Goal: Task Accomplishment & Management: Use online tool/utility

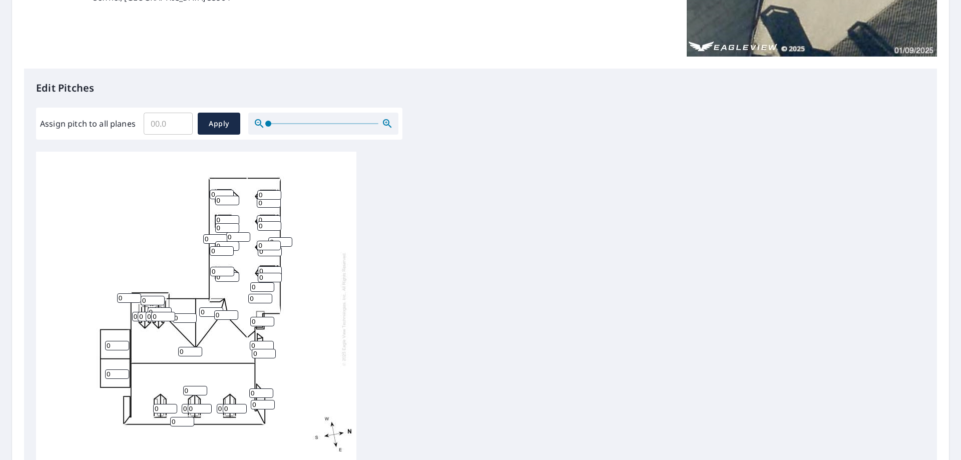
click at [117, 343] on input "0" at bounding box center [117, 346] width 24 height 10
click at [121, 343] on input "1" at bounding box center [117, 346] width 24 height 10
click at [121, 343] on input "2" at bounding box center [117, 346] width 24 height 10
click at [122, 343] on input "3" at bounding box center [117, 346] width 24 height 10
click at [122, 343] on input "4" at bounding box center [117, 346] width 24 height 10
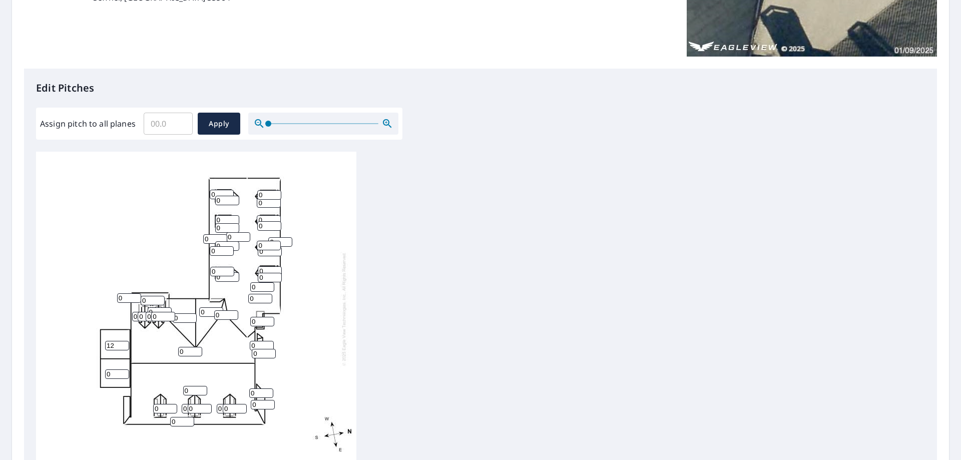
click at [122, 343] on input "12" at bounding box center [117, 346] width 24 height 10
click at [123, 348] on input "11" at bounding box center [117, 346] width 24 height 10
click at [123, 348] on input "10" at bounding box center [117, 346] width 24 height 10
type input "9"
click at [123, 348] on input "9" at bounding box center [117, 346] width 24 height 10
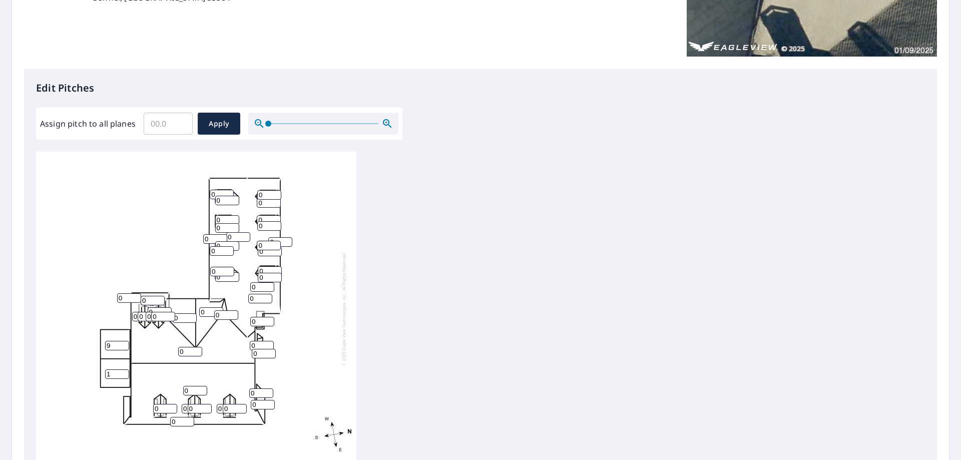
click at [123, 371] on input "1" at bounding box center [117, 374] width 24 height 10
click at [123, 371] on input "2" at bounding box center [117, 374] width 24 height 10
click at [123, 371] on input "3" at bounding box center [117, 374] width 24 height 10
click at [123, 371] on input "4" at bounding box center [117, 374] width 24 height 10
click at [123, 371] on input "5" at bounding box center [117, 374] width 24 height 10
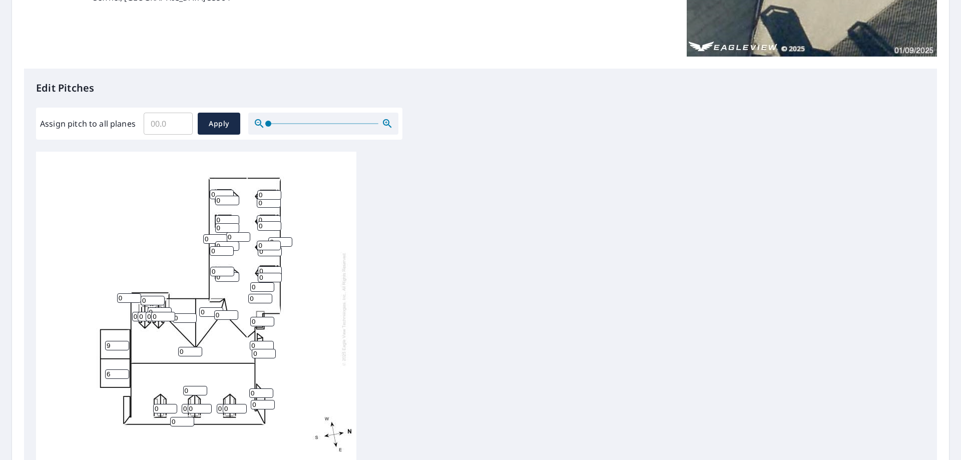
click at [123, 371] on input "6" at bounding box center [117, 374] width 24 height 10
click at [123, 371] on input "7" at bounding box center [117, 374] width 24 height 10
click at [124, 373] on input "8" at bounding box center [117, 374] width 24 height 10
type input "9"
click at [124, 373] on input "9" at bounding box center [117, 374] width 24 height 10
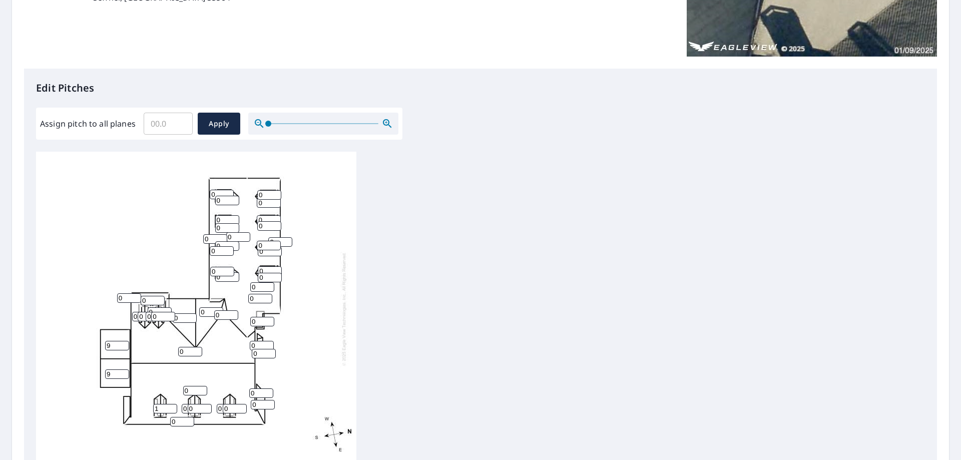
click at [171, 407] on input "1" at bounding box center [165, 409] width 24 height 10
click at [171, 407] on input "2" at bounding box center [165, 409] width 24 height 10
click at [171, 407] on input "3" at bounding box center [165, 409] width 24 height 10
click at [171, 407] on input "4" at bounding box center [165, 409] width 24 height 10
click at [171, 407] on input "5" at bounding box center [165, 409] width 24 height 10
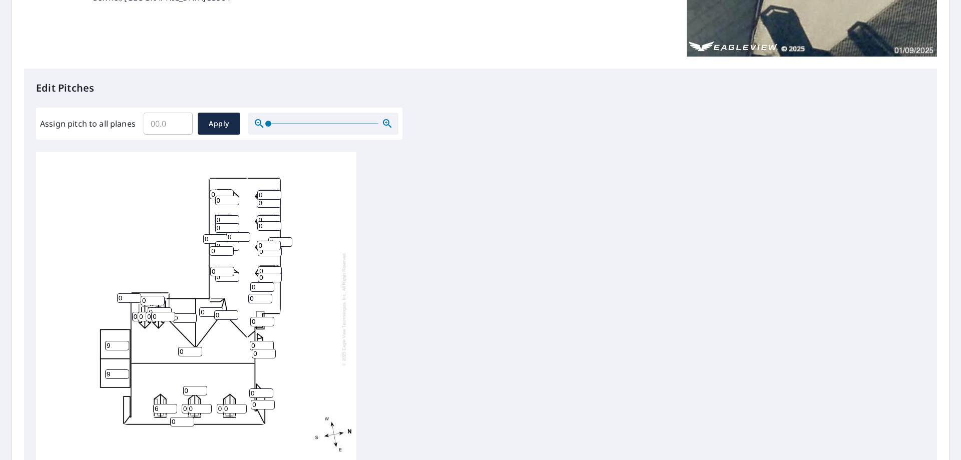
click at [171, 407] on input "6" at bounding box center [165, 409] width 24 height 10
click at [171, 407] on input "7" at bounding box center [165, 409] width 24 height 10
click at [171, 407] on input "8" at bounding box center [165, 409] width 24 height 10
type input "9"
click at [171, 407] on input "9" at bounding box center [165, 409] width 24 height 10
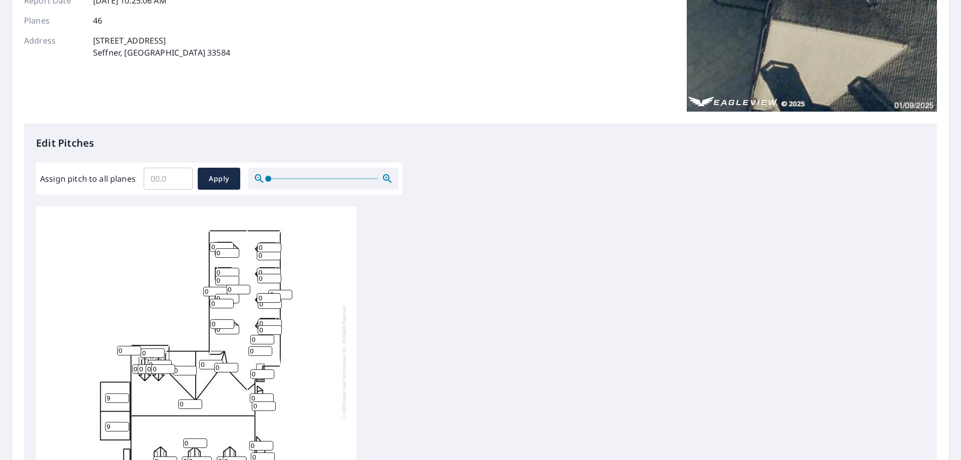
scroll to position [250, 0]
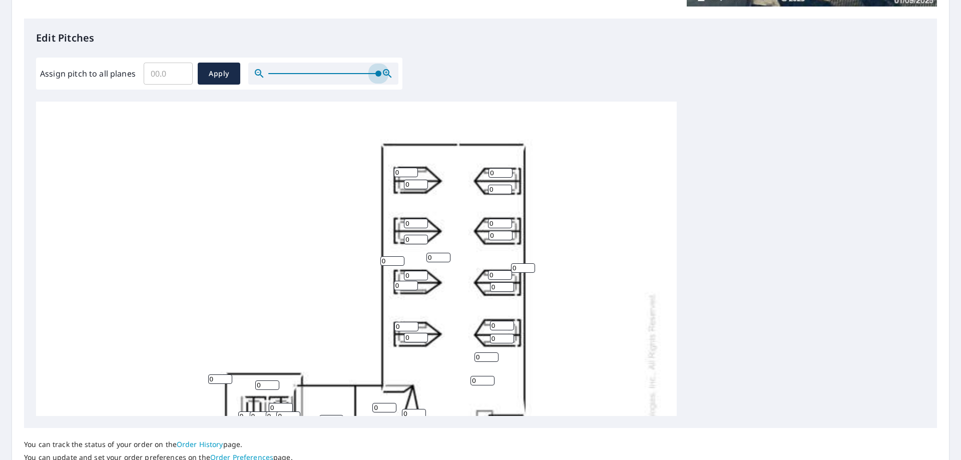
drag, startPoint x: 264, startPoint y: 73, endPoint x: 425, endPoint y: 90, distance: 162.0
click at [425, 90] on div "Edit Pitches Assign pitch to all planes ​ Apply 0 0 0 0 0 0 0 9 9 0 0 0 0 0 0 0…" at bounding box center [480, 223] width 913 height 409
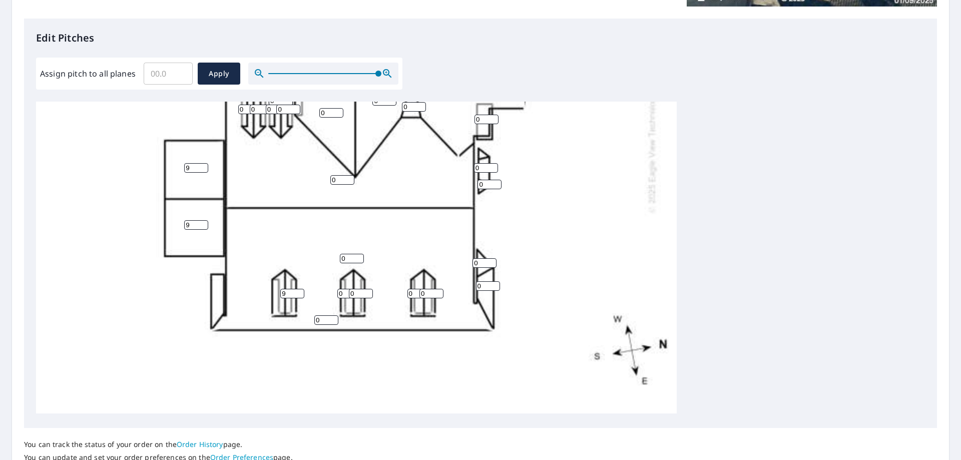
scroll to position [324, 0]
click at [344, 289] on input "0" at bounding box center [349, 294] width 24 height 10
click at [369, 289] on input "1" at bounding box center [361, 294] width 24 height 10
click at [369, 289] on input "2" at bounding box center [361, 294] width 24 height 10
click at [369, 289] on input "3" at bounding box center [361, 294] width 24 height 10
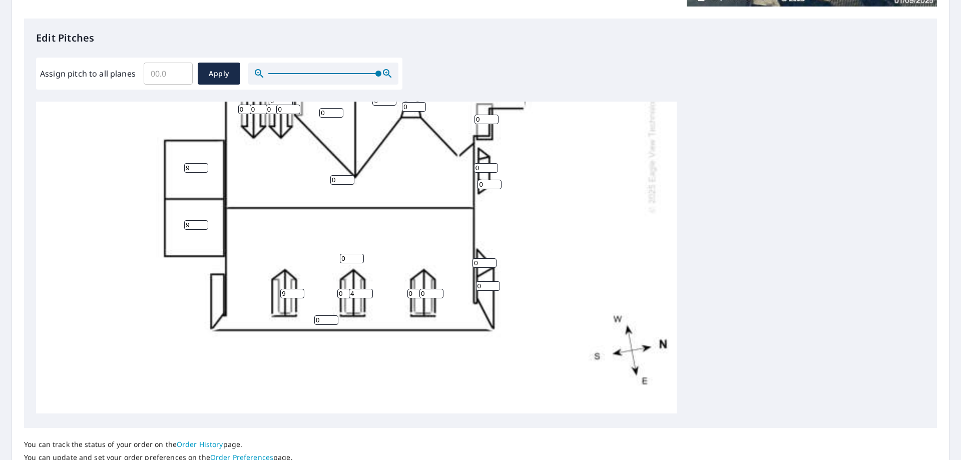
click at [369, 289] on input "4" at bounding box center [361, 294] width 24 height 10
click at [369, 289] on input "5" at bounding box center [361, 294] width 24 height 10
click at [369, 289] on input "6" at bounding box center [361, 294] width 24 height 10
click at [369, 289] on input "7" at bounding box center [361, 294] width 24 height 10
click at [369, 289] on input "8" at bounding box center [361, 294] width 24 height 10
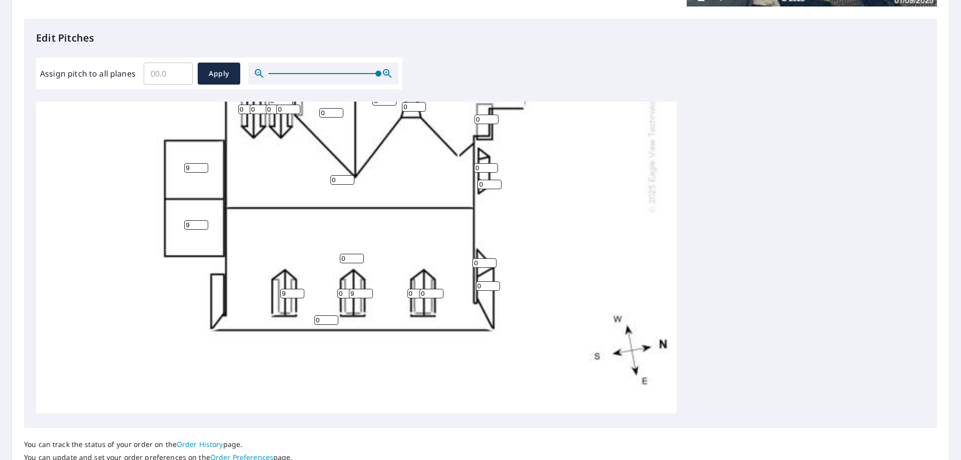
type input "9"
click at [368, 289] on input "9" at bounding box center [361, 294] width 24 height 10
click at [346, 289] on input "0" at bounding box center [349, 294] width 24 height 10
type input "9"
click at [325, 315] on input "0" at bounding box center [326, 320] width 24 height 10
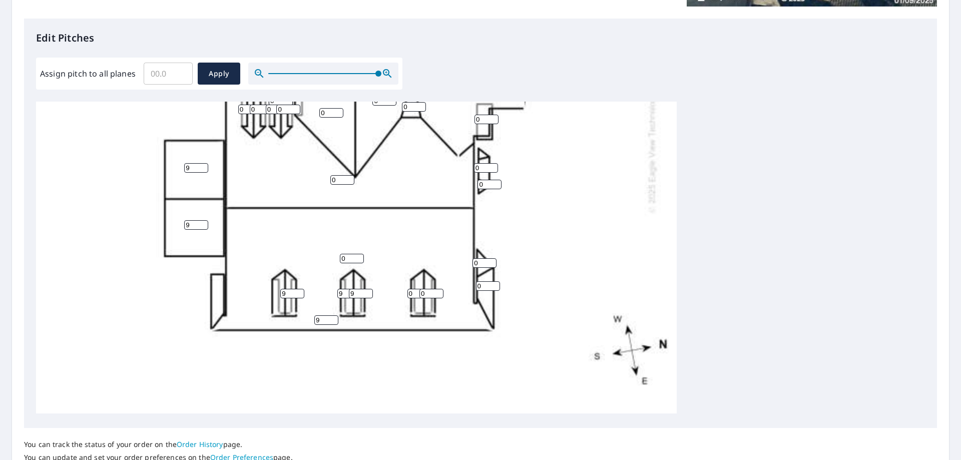
type input "9"
click at [349, 254] on input "0" at bounding box center [352, 259] width 24 height 10
type input "9"
click at [417, 289] on input "0" at bounding box center [419, 294] width 24 height 10
type input "9"
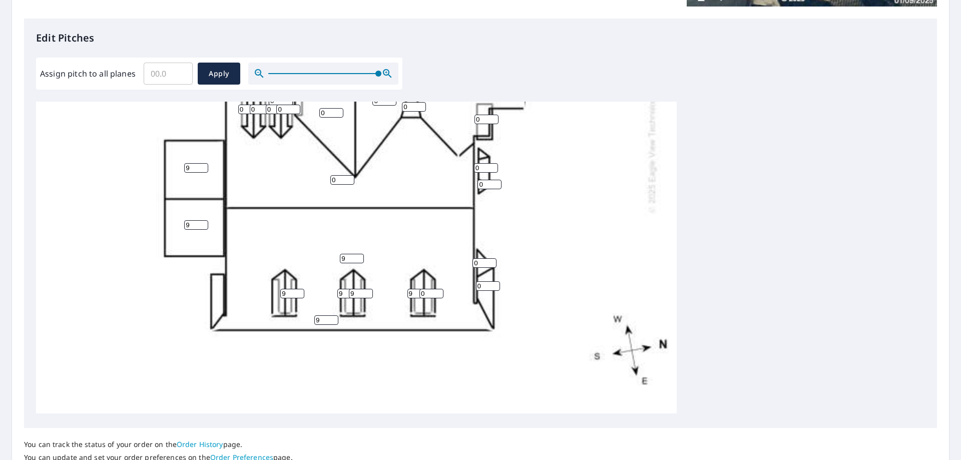
click at [425, 289] on input "0" at bounding box center [431, 294] width 24 height 10
type input "9"
click at [483, 281] on input "0" at bounding box center [488, 286] width 24 height 10
type input "9"
click at [488, 258] on input "0" at bounding box center [484, 263] width 24 height 10
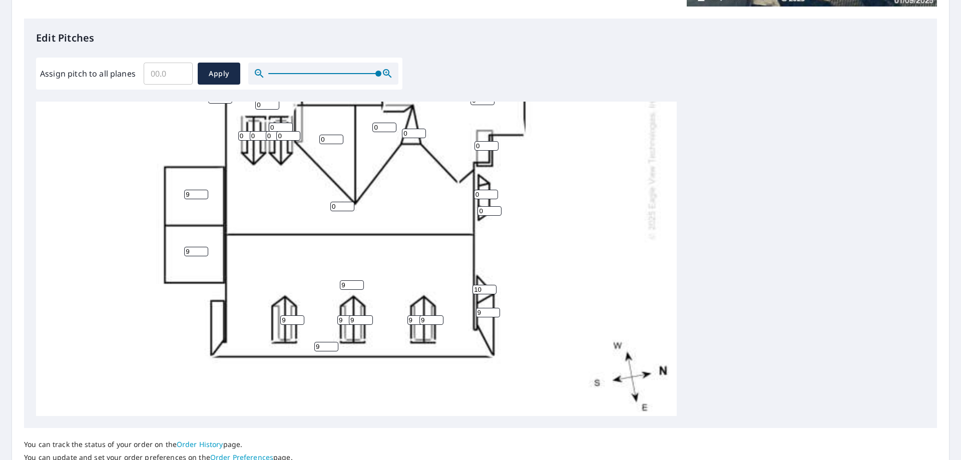
scroll to position [274, 0]
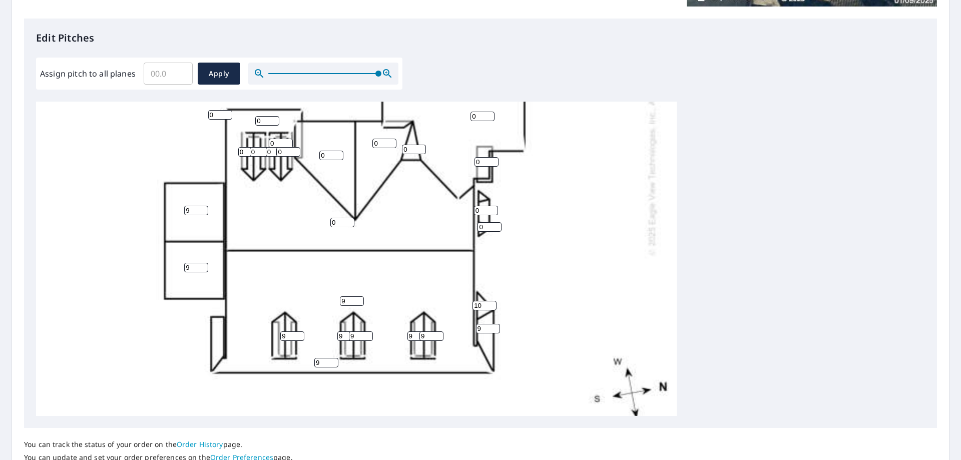
type input "10"
click at [339, 219] on input "0" at bounding box center [342, 223] width 24 height 10
type input "9"
click at [246, 149] on input "0" at bounding box center [250, 152] width 24 height 10
type input "9"
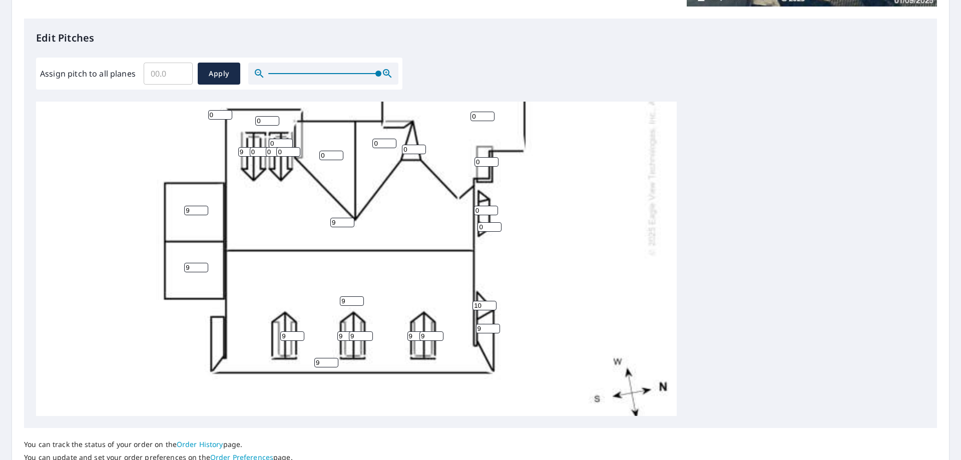
click at [258, 155] on input "0" at bounding box center [262, 152] width 24 height 10
type input "9"
click at [270, 154] on input "0" at bounding box center [278, 152] width 24 height 10
type input "9"
click at [282, 153] on input "0" at bounding box center [288, 152] width 24 height 10
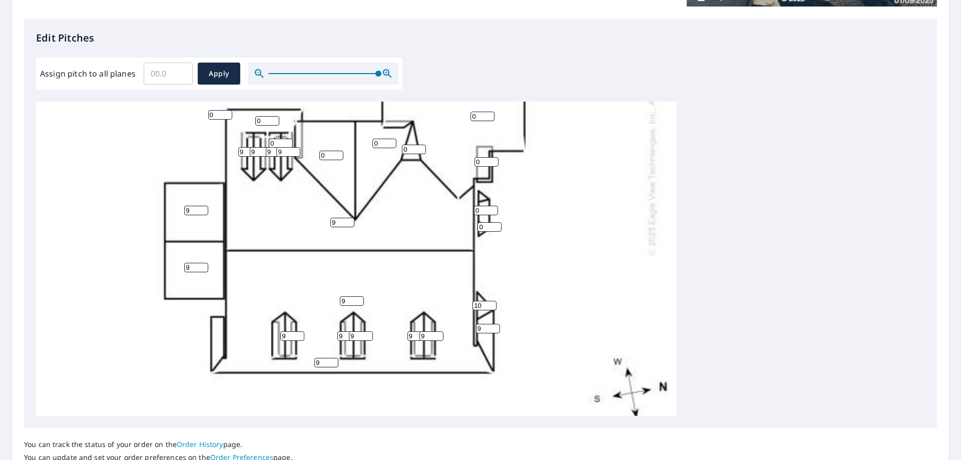
type input "9"
click at [277, 142] on input "0" at bounding box center [281, 144] width 24 height 10
type input "9"
click at [485, 306] on input "10" at bounding box center [484, 306] width 24 height 10
type input "9"
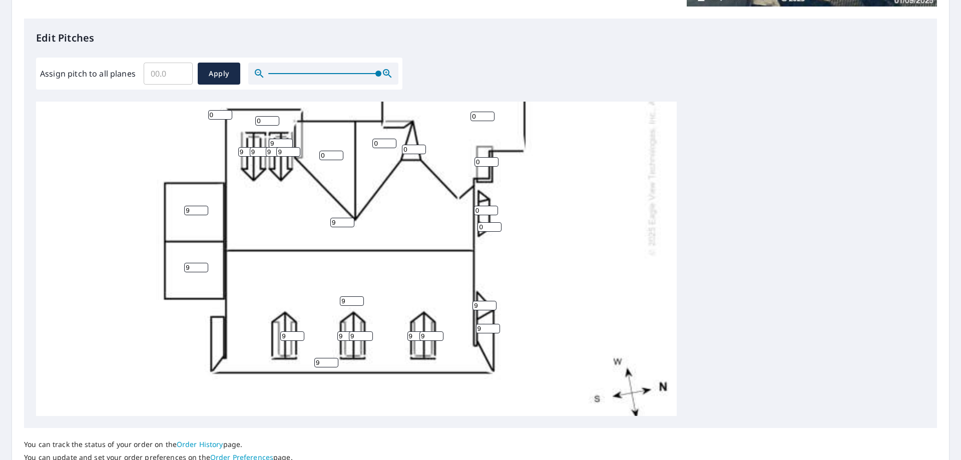
click at [491, 306] on input "9" at bounding box center [484, 306] width 24 height 10
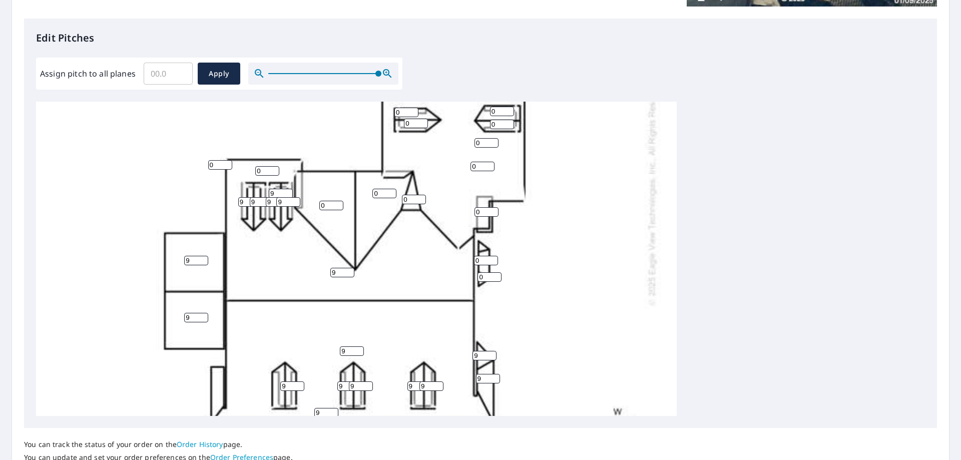
click at [267, 167] on input "0" at bounding box center [267, 171] width 24 height 10
type input "9"
click at [222, 164] on input "0" at bounding box center [220, 165] width 24 height 10
type input "9"
type input "1"
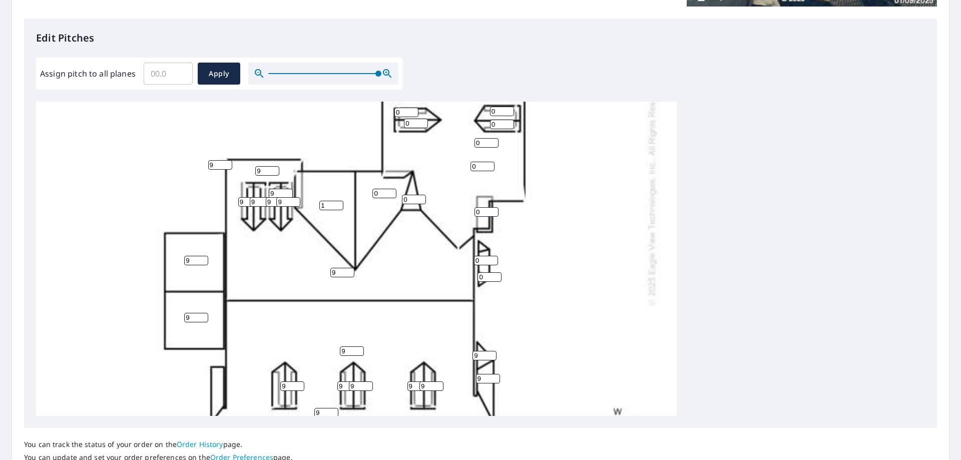
click at [335, 204] on input "1" at bounding box center [331, 206] width 24 height 10
type input "9"
type input "1"
click at [389, 192] on input "1" at bounding box center [384, 194] width 24 height 10
click at [384, 193] on input "1" at bounding box center [384, 194] width 24 height 10
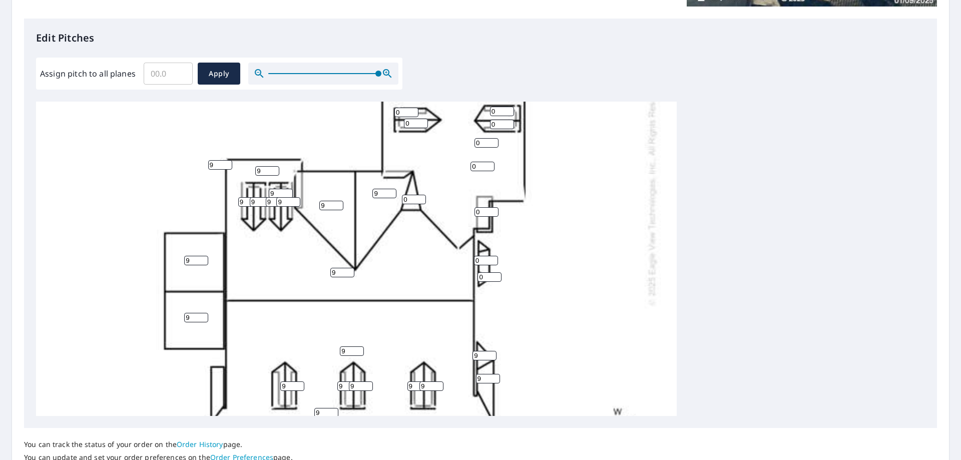
type input "9"
click at [411, 204] on input "0" at bounding box center [414, 200] width 24 height 10
type input "9"
click at [481, 213] on input "0" at bounding box center [486, 212] width 24 height 10
type input "9"
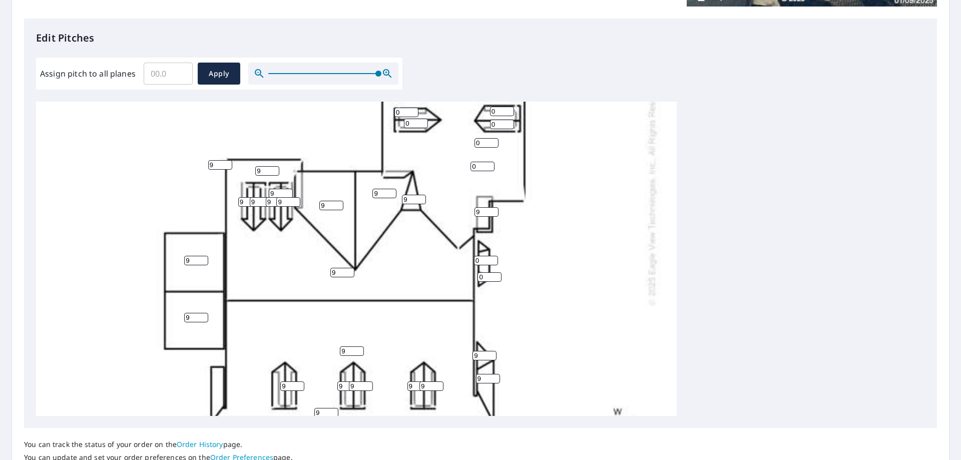
click at [482, 262] on input "0" at bounding box center [486, 261] width 24 height 10
type input "9"
click at [484, 276] on input "0" at bounding box center [489, 277] width 24 height 10
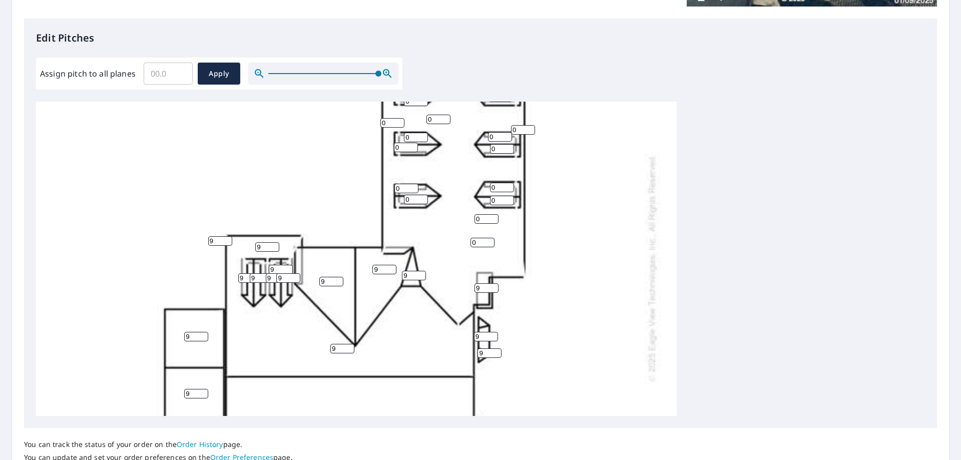
scroll to position [124, 0]
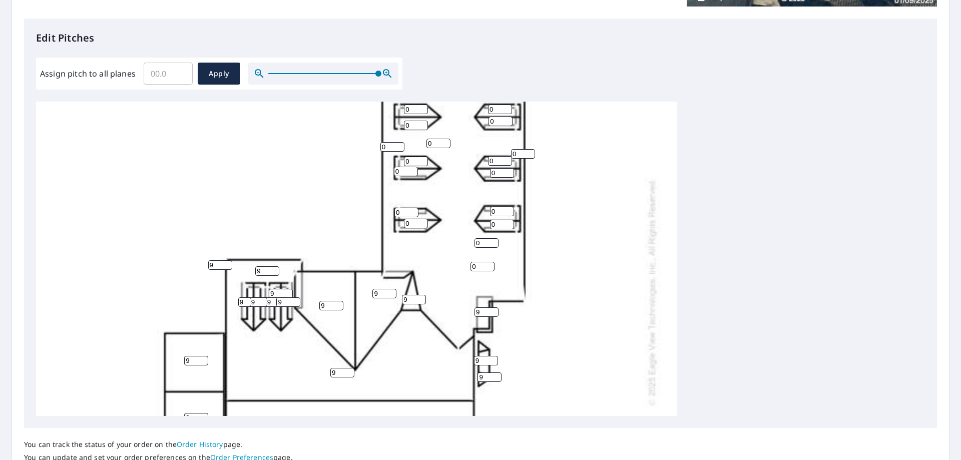
type input "9"
click at [481, 268] on input "0" at bounding box center [482, 267] width 24 height 10
type input "9"
click at [481, 239] on input "0" at bounding box center [486, 243] width 24 height 10
type input "9"
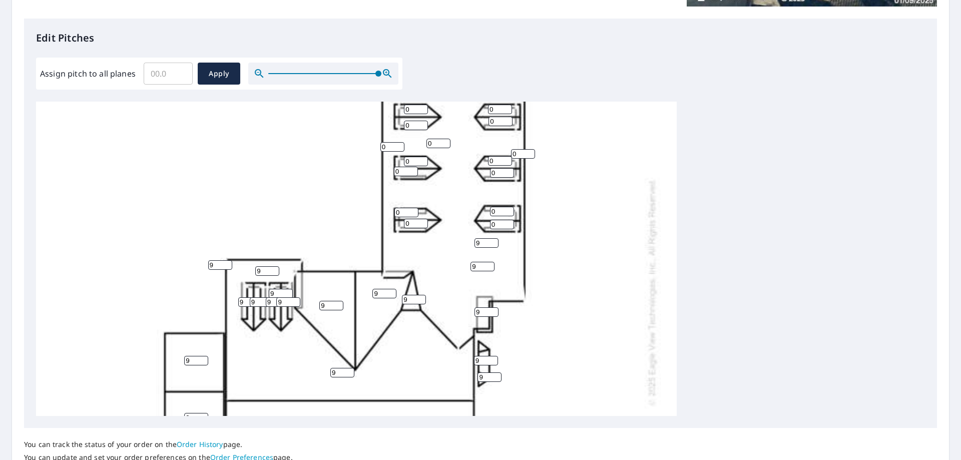
click at [416, 221] on input "0" at bounding box center [416, 224] width 24 height 10
type input "9"
click at [404, 214] on input "0" at bounding box center [406, 213] width 24 height 10
type input "9"
click at [405, 172] on input "0" at bounding box center [406, 172] width 24 height 10
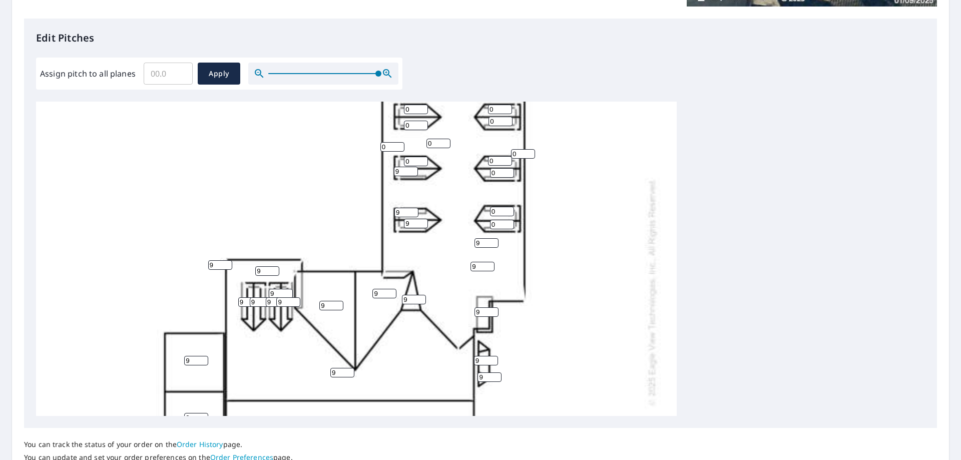
type input "9"
click at [415, 162] on input "0" at bounding box center [416, 162] width 24 height 10
type input "9"
click at [393, 148] on input "0" at bounding box center [392, 147] width 24 height 10
type input "9"
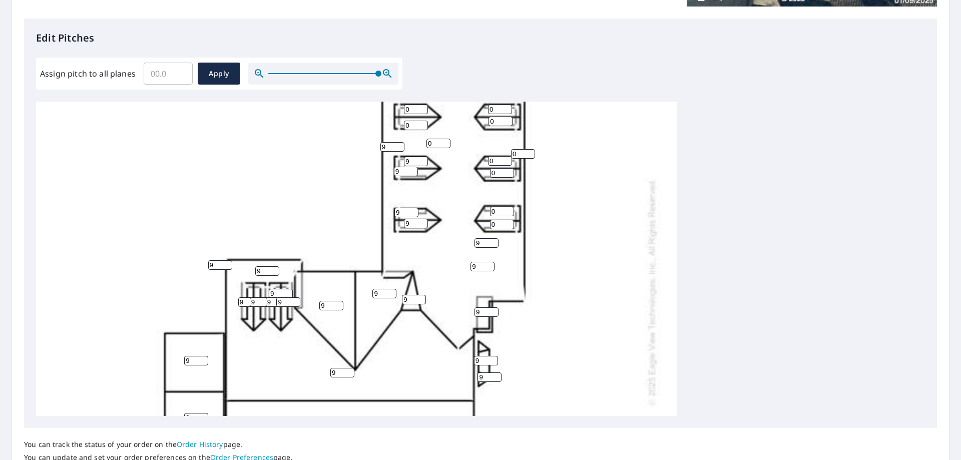
click at [414, 129] on input "0" at bounding box center [416, 126] width 24 height 10
type input "9"
click at [412, 110] on input "0" at bounding box center [416, 110] width 24 height 10
type input "9"
click at [492, 107] on input "0" at bounding box center [500, 110] width 24 height 10
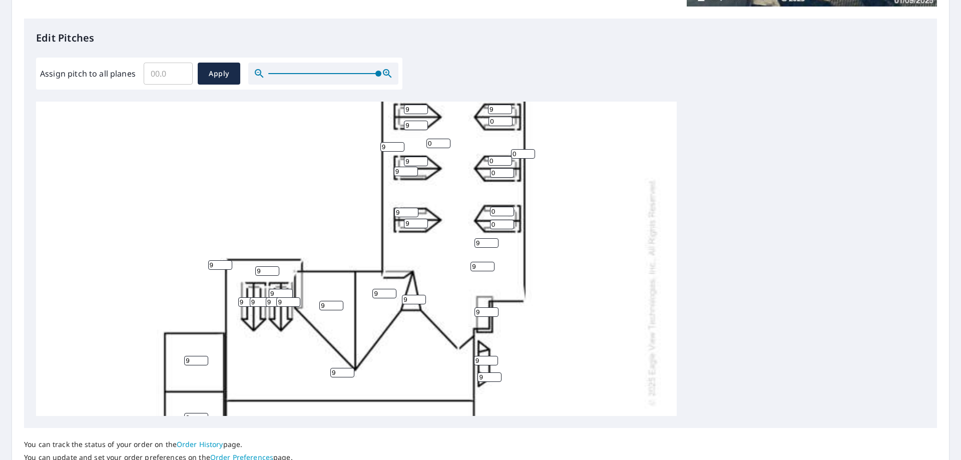
type input "9"
click at [497, 121] on input "0" at bounding box center [500, 122] width 24 height 10
type input "9"
click at [496, 160] on input "0" at bounding box center [500, 161] width 24 height 10
type input "8"
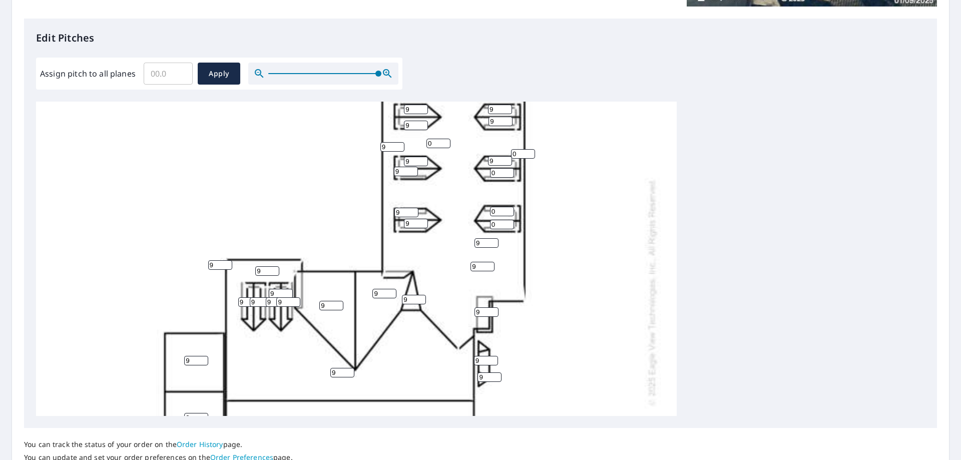
type input "9"
click at [523, 148] on div "9 9 0 9 9 9 9 9 9 9 0 9 9 9 0 9 9 9 9 0 9 0 9 0 9 9 9 0 9 9 9 9 9 9 9 9 9 0 9 0…" at bounding box center [356, 291] width 640 height 628
click at [522, 151] on input "0" at bounding box center [523, 154] width 24 height 10
type input "9"
click at [500, 210] on input "0" at bounding box center [502, 212] width 24 height 10
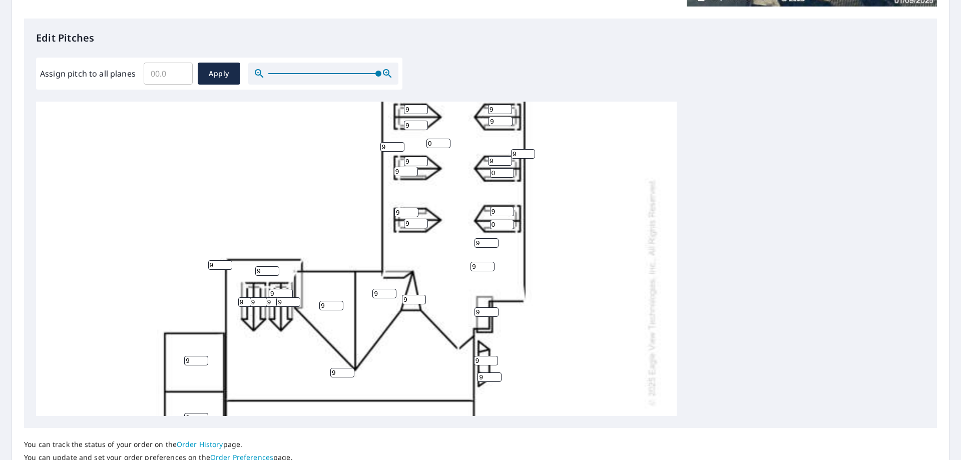
type input "9"
click at [500, 224] on input "0" at bounding box center [502, 225] width 24 height 10
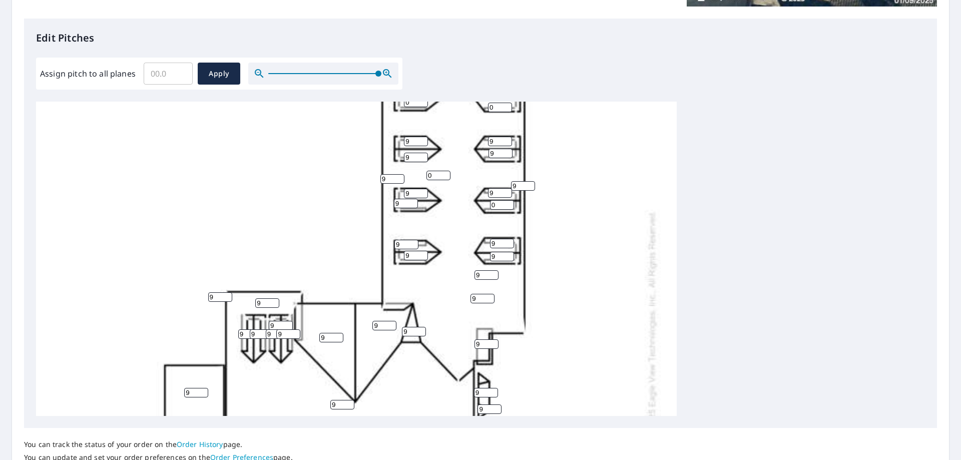
scroll to position [74, 0]
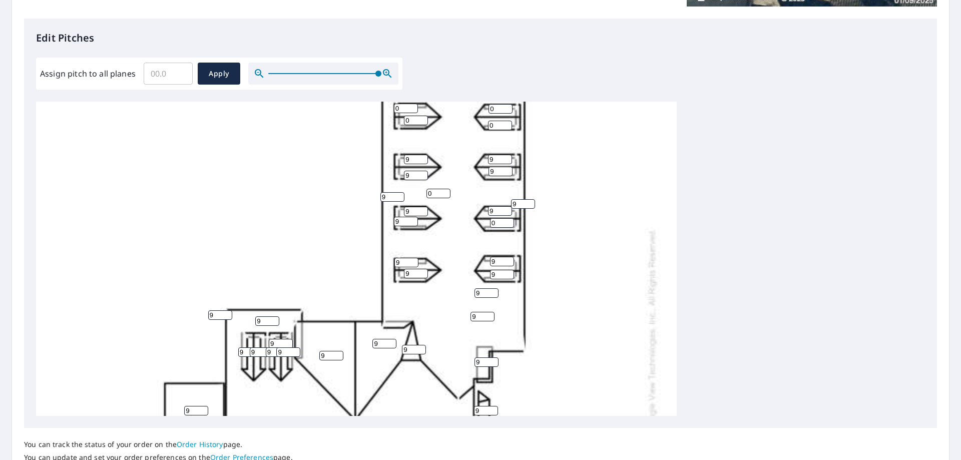
type input "9"
click at [440, 194] on input "0" at bounding box center [438, 194] width 24 height 10
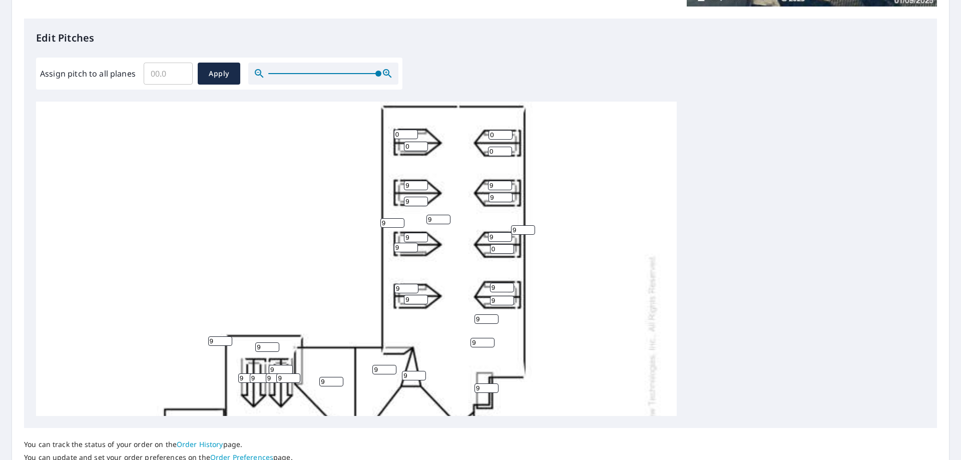
scroll to position [24, 0]
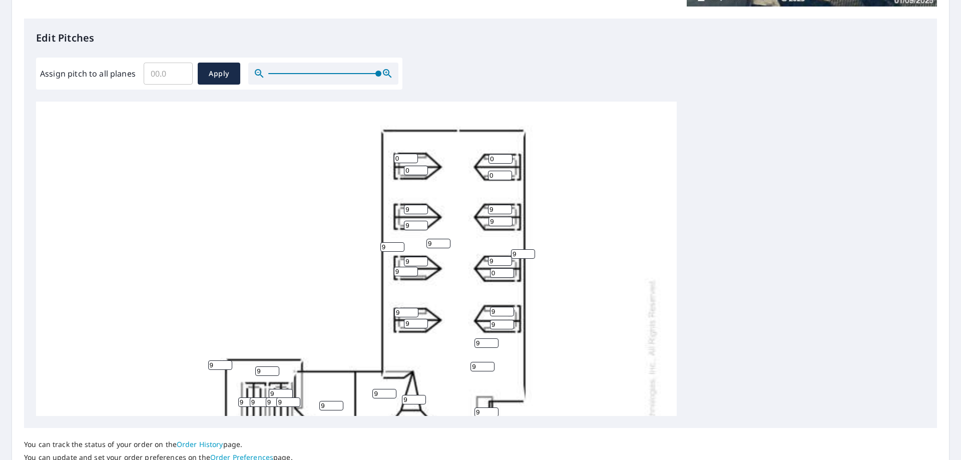
type input "9"
click at [494, 176] on input "0" at bounding box center [500, 176] width 24 height 10
type input "9"
click at [497, 155] on input "0" at bounding box center [500, 159] width 24 height 10
type input "8"
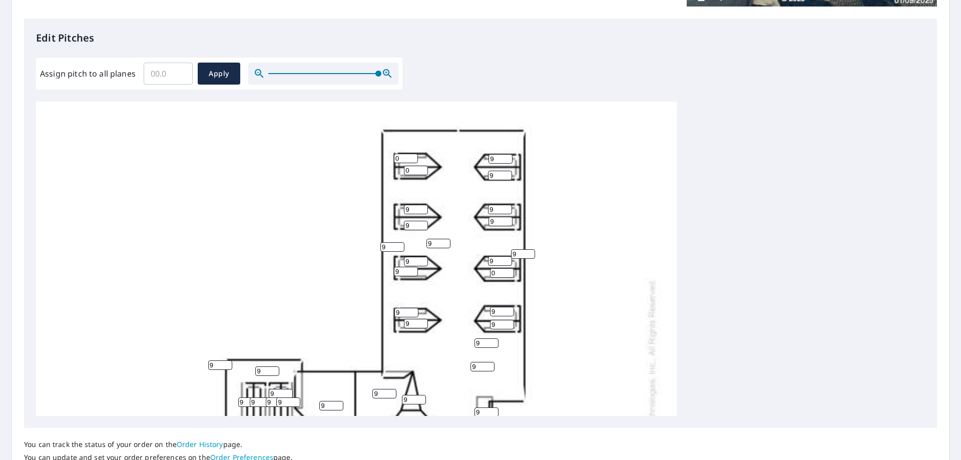
type input "9"
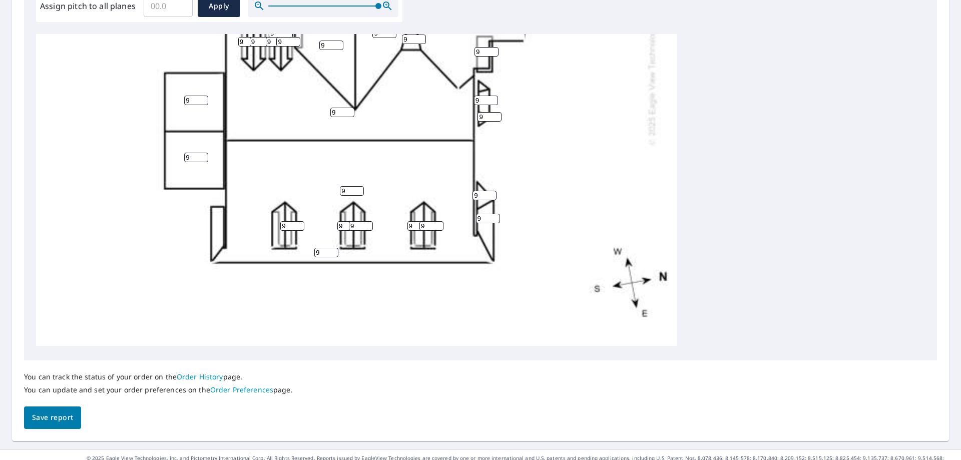
scroll to position [332, 0]
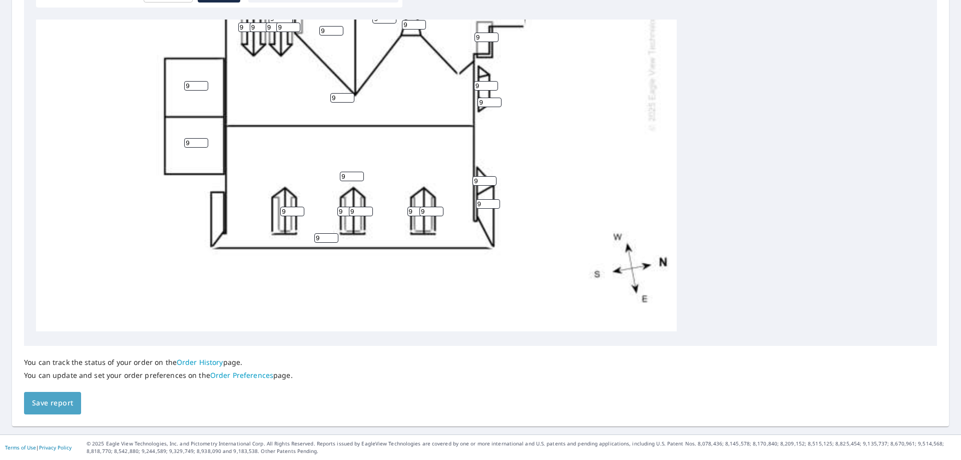
click at [53, 399] on span "Save report" at bounding box center [52, 403] width 41 height 13
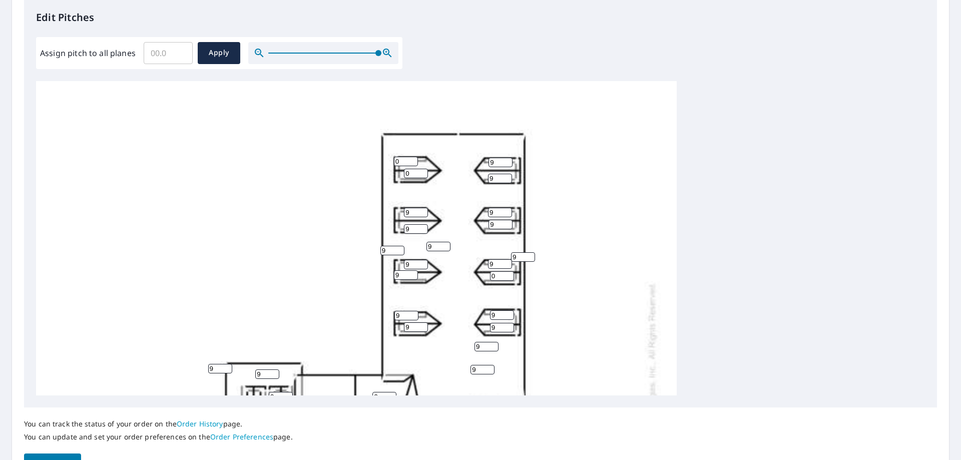
scroll to position [368, 0]
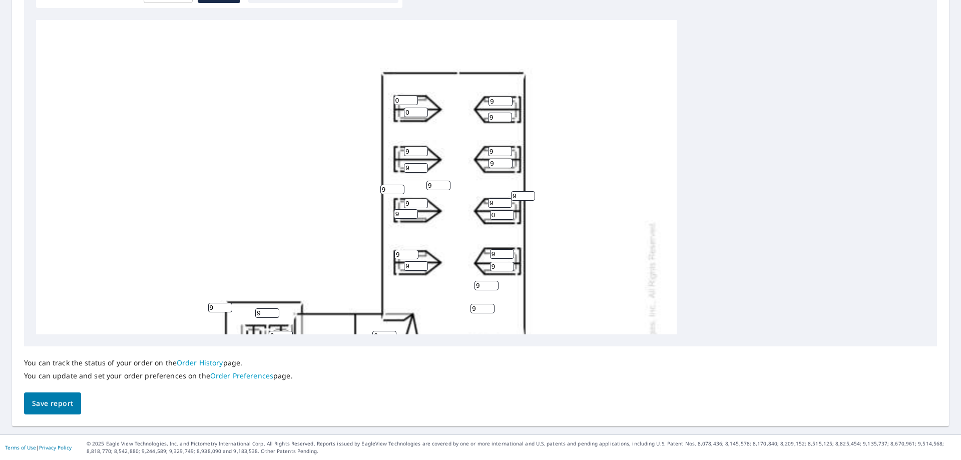
click at [498, 217] on input "0" at bounding box center [502, 215] width 24 height 10
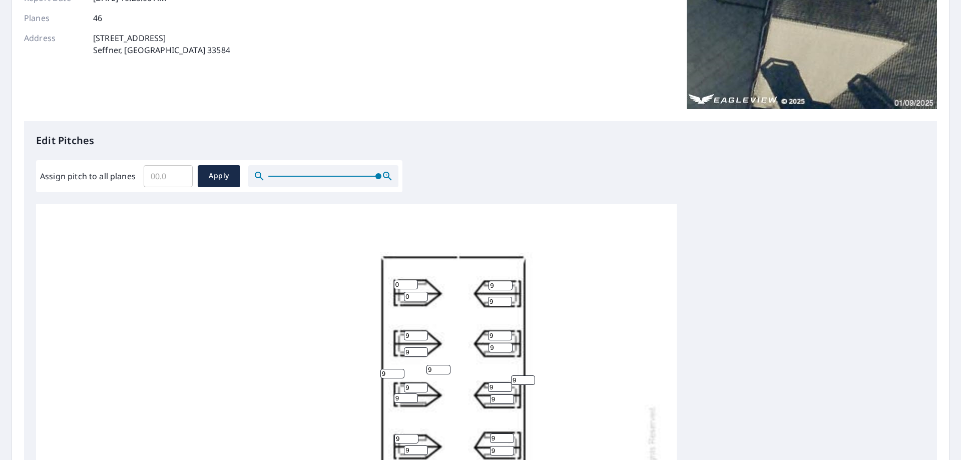
scroll to position [168, 0]
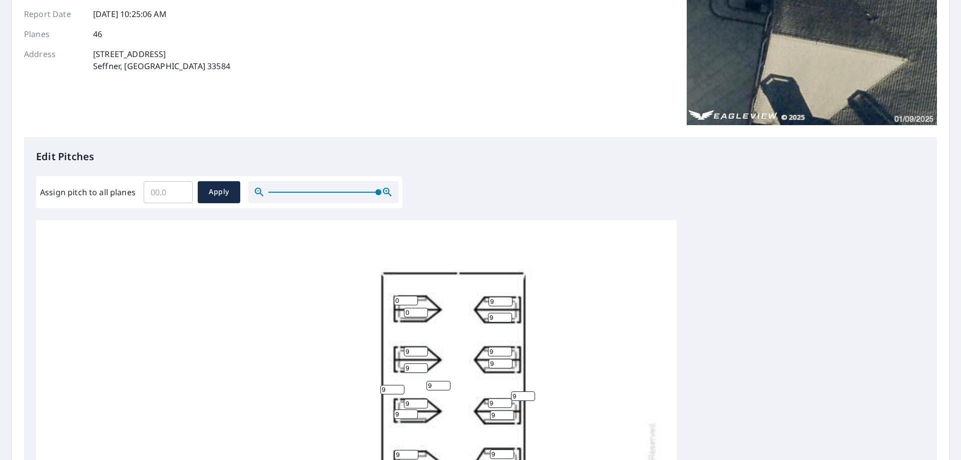
type input "9"
click at [406, 300] on input "0" at bounding box center [406, 301] width 24 height 10
type input "9"
click at [408, 312] on input "0" at bounding box center [416, 313] width 24 height 10
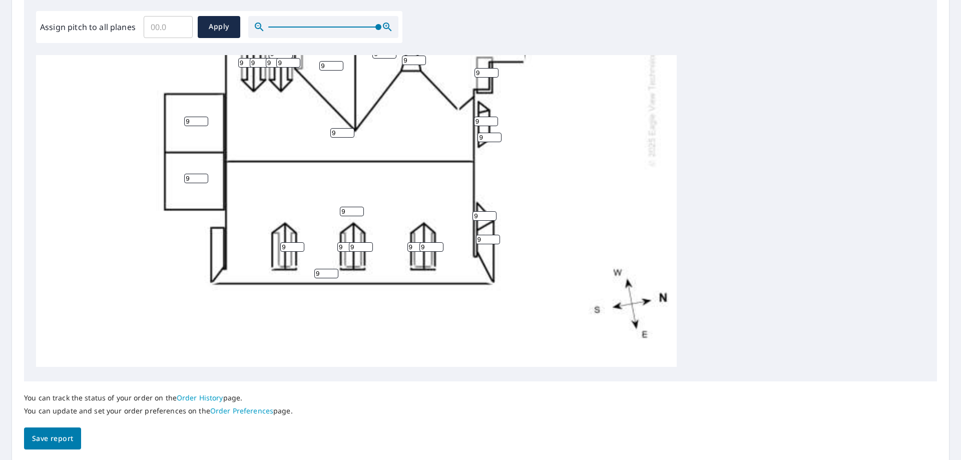
scroll to position [368, 0]
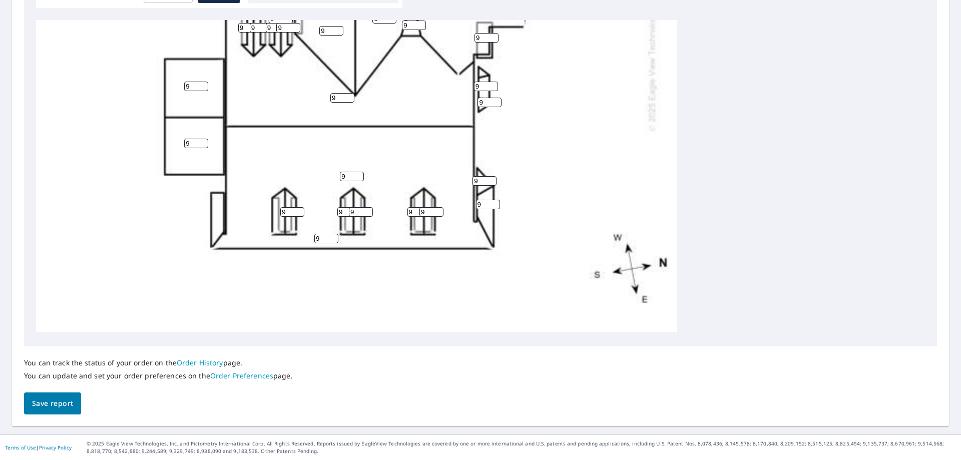
type input "9"
click at [64, 403] on span "Save report" at bounding box center [52, 403] width 41 height 13
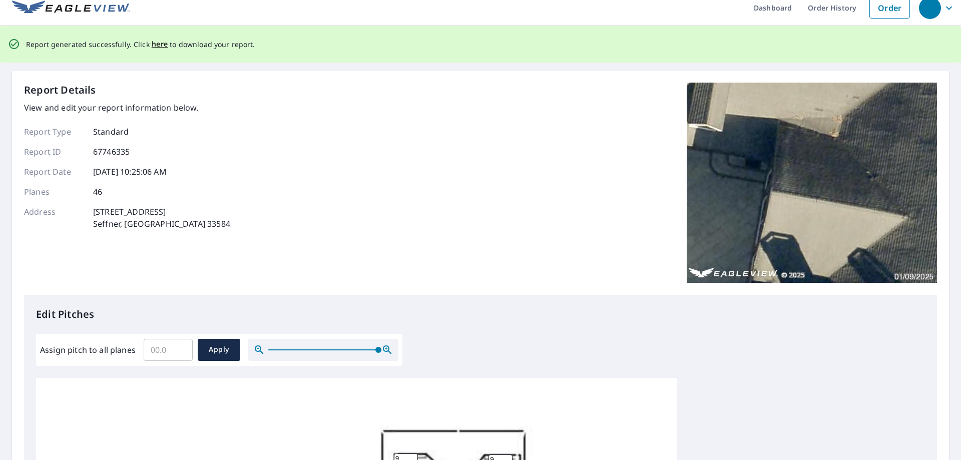
scroll to position [0, 0]
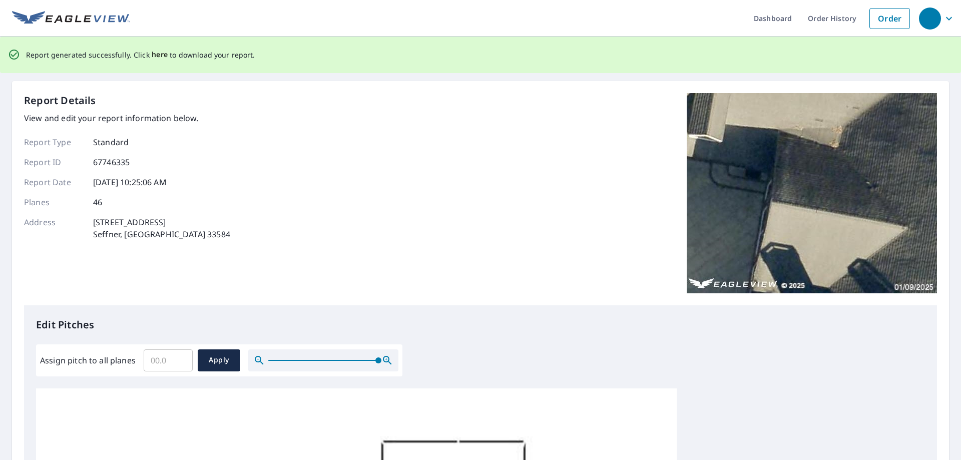
click at [155, 53] on span "here" at bounding box center [160, 55] width 17 height 13
